Goal: Navigation & Orientation: Find specific page/section

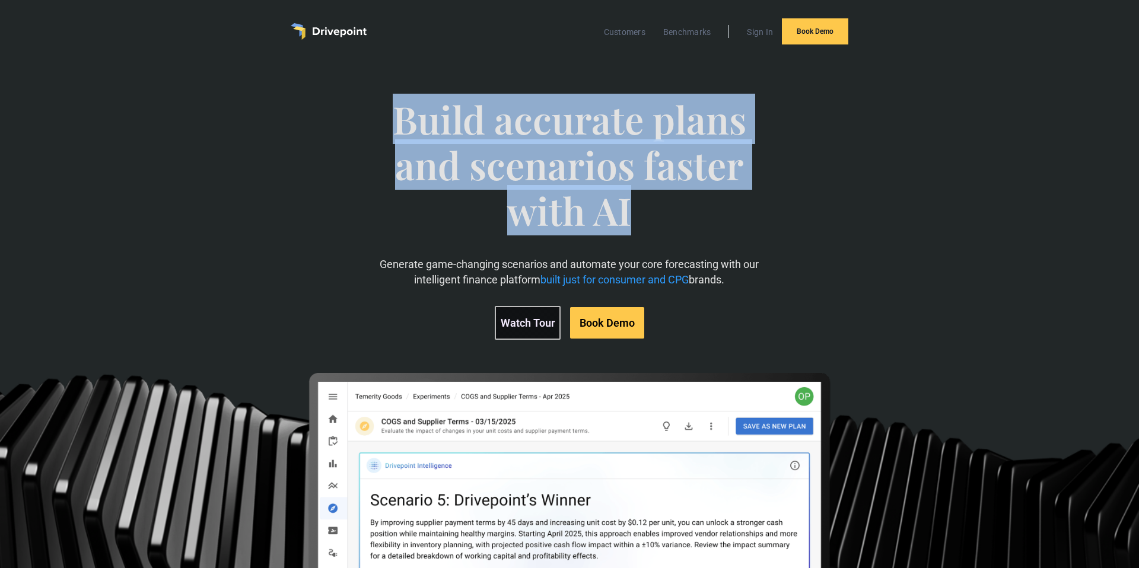
drag, startPoint x: 633, startPoint y: 214, endPoint x: 403, endPoint y: 136, distance: 242.8
click at [403, 136] on span "Build accurate plans and scenarios faster with AI" at bounding box center [569, 177] width 393 height 160
drag, startPoint x: 398, startPoint y: 132, endPoint x: 661, endPoint y: 217, distance: 276.2
click at [661, 217] on span "Build accurate plans and scenarios faster with AI" at bounding box center [569, 177] width 393 height 160
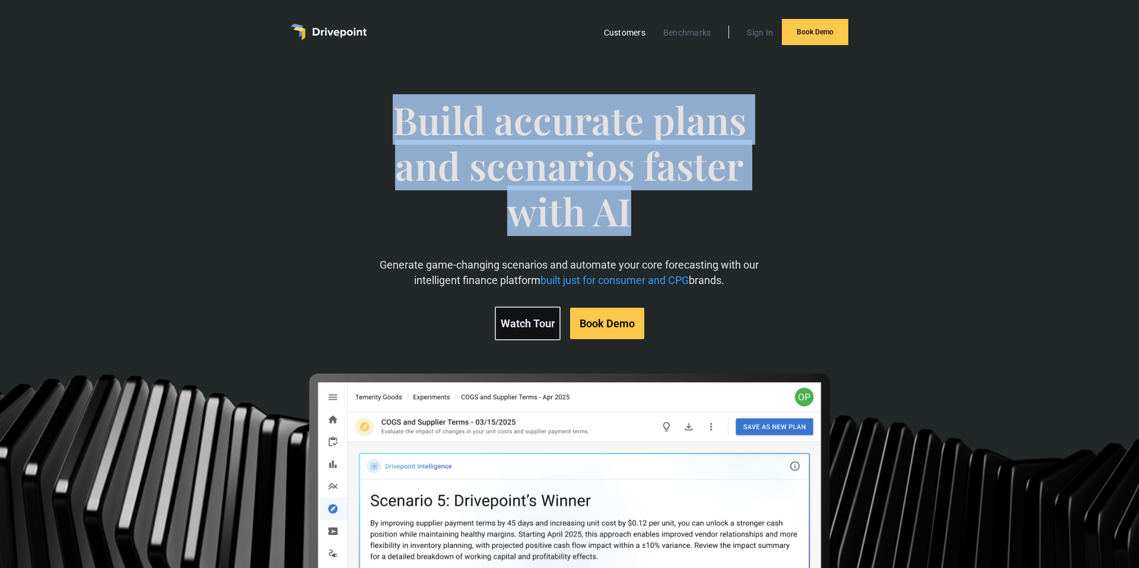
click at [623, 33] on link "Customers" at bounding box center [624, 32] width 53 height 15
